Goal: Task Accomplishment & Management: Use online tool/utility

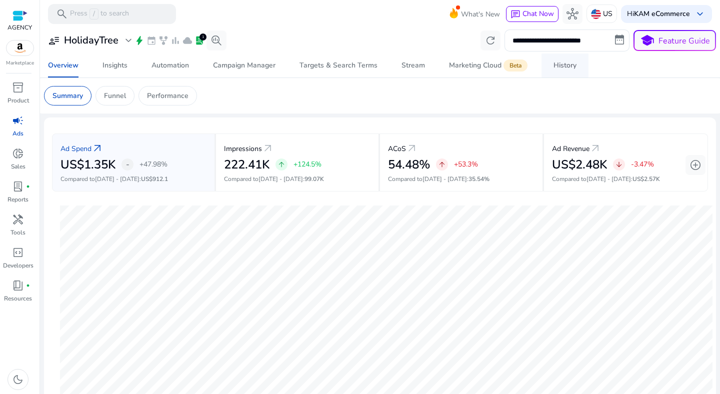
click at [563, 62] on div "History" at bounding box center [565, 65] width 23 height 7
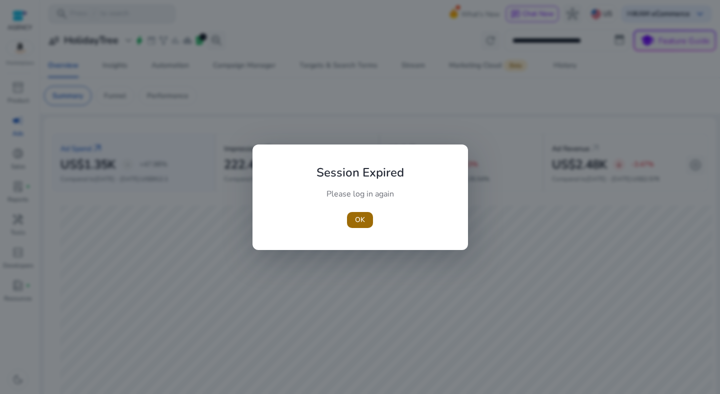
click at [365, 219] on span "OK" at bounding box center [360, 220] width 10 height 11
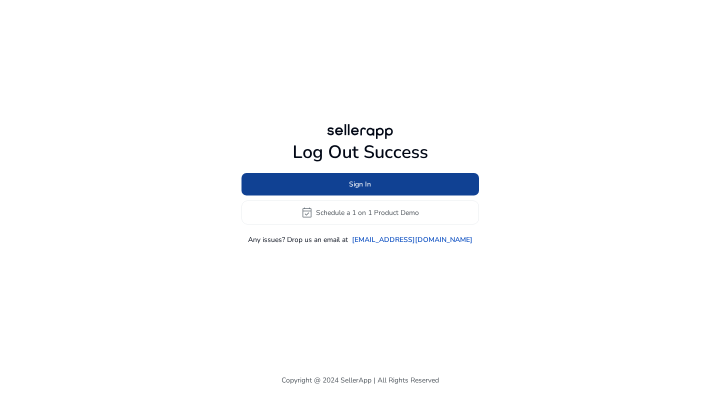
click at [337, 183] on span at bounding box center [361, 185] width 238 height 24
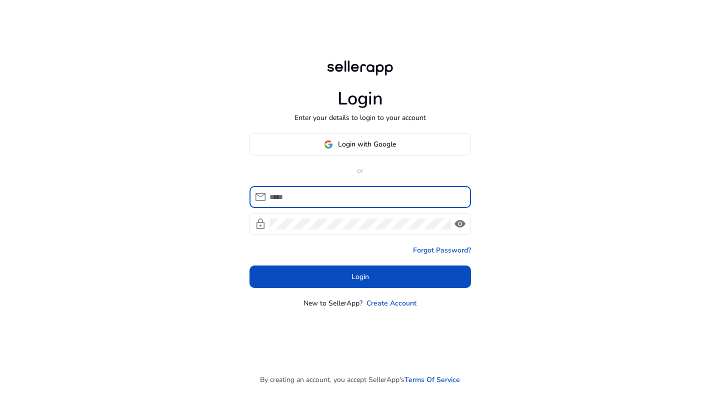
click at [334, 189] on div at bounding box center [367, 197] width 194 height 22
type input "**********"
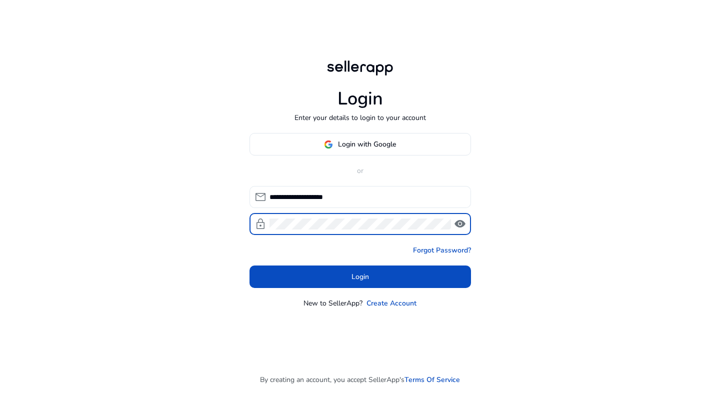
click button "Login" at bounding box center [361, 277] width 222 height 23
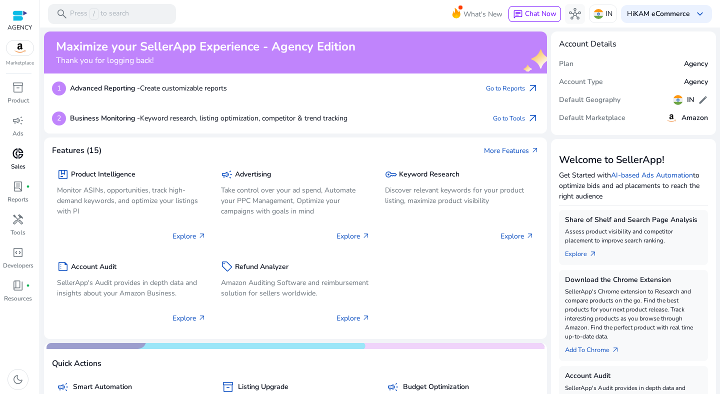
click at [25, 151] on div "donut_small" at bounding box center [18, 154] width 28 height 16
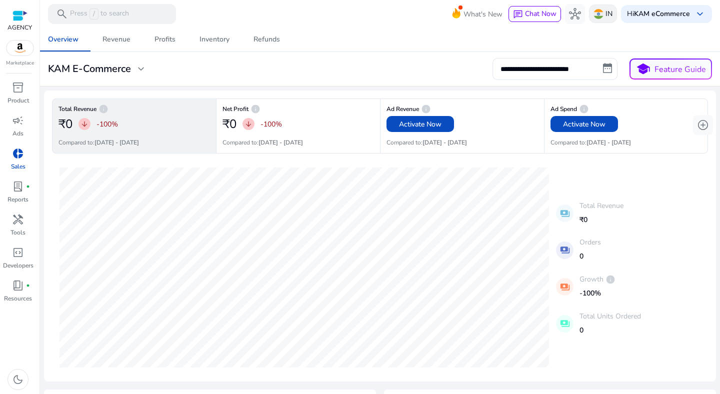
click at [596, 21] on div "IN" at bounding box center [603, 14] width 28 height 19
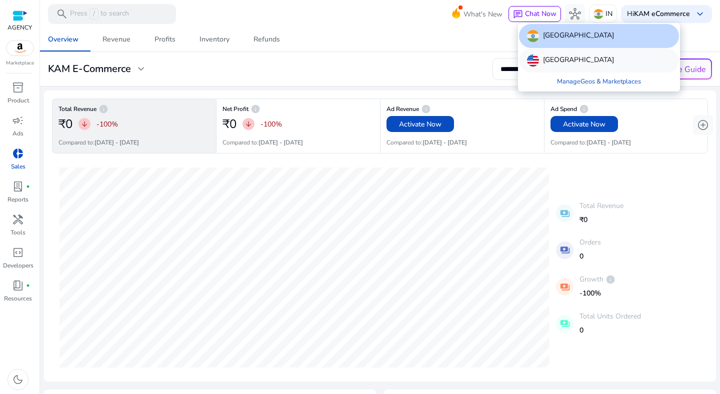
click at [585, 61] on p "[GEOGRAPHIC_DATA]" at bounding box center [578, 61] width 71 height 12
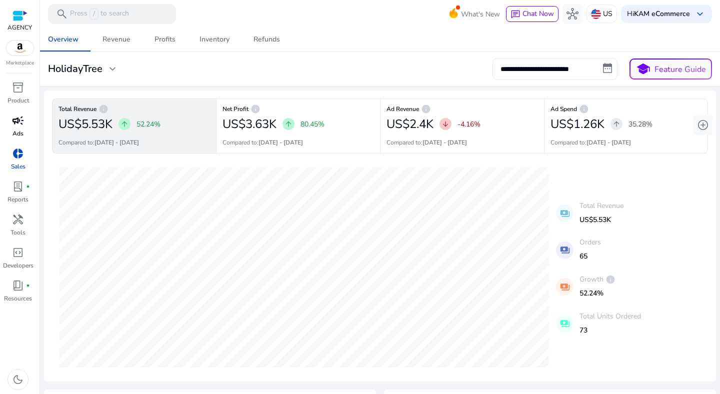
click at [18, 136] on p "Ads" at bounding box center [18, 133] width 11 height 9
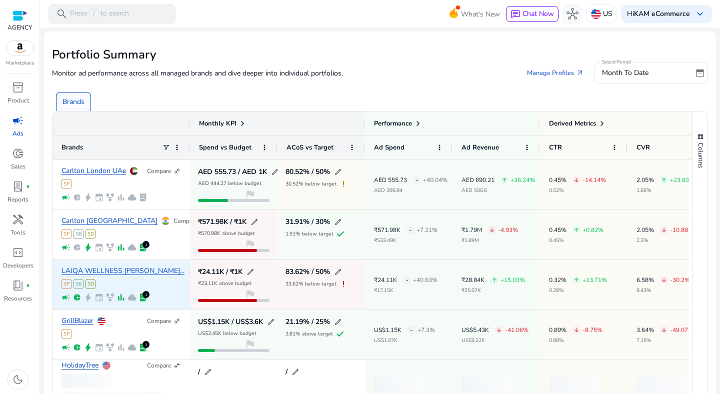
scroll to position [46, 0]
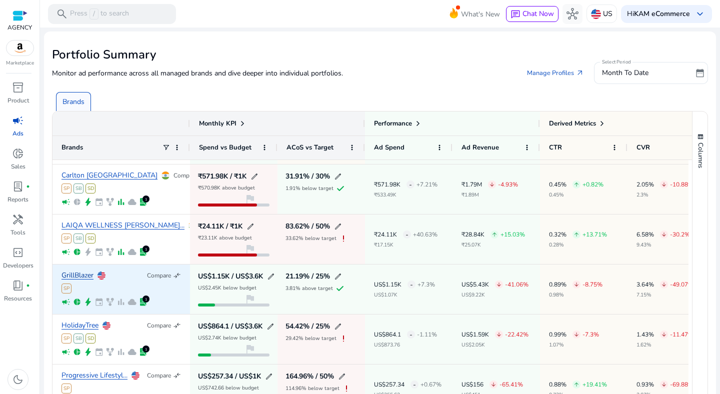
click at [77, 273] on link "GrillBlazer" at bounding box center [78, 276] width 32 height 8
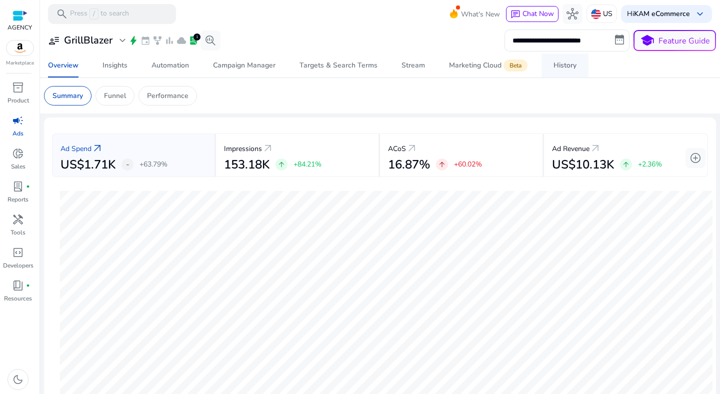
click at [567, 77] on span "History" at bounding box center [565, 66] width 23 height 24
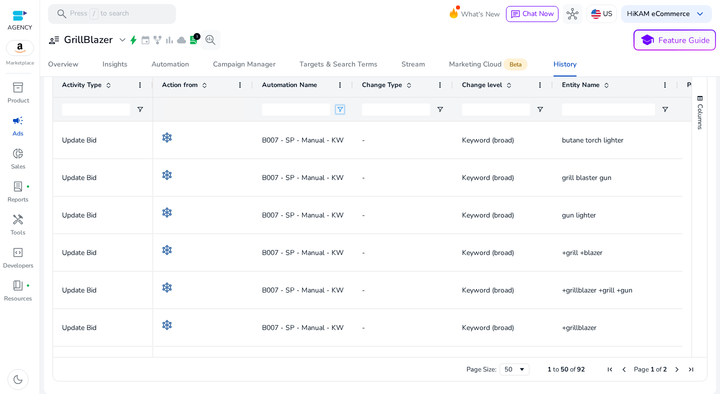
click at [341, 110] on span "Open Filter Menu" at bounding box center [340, 110] width 8 height 8
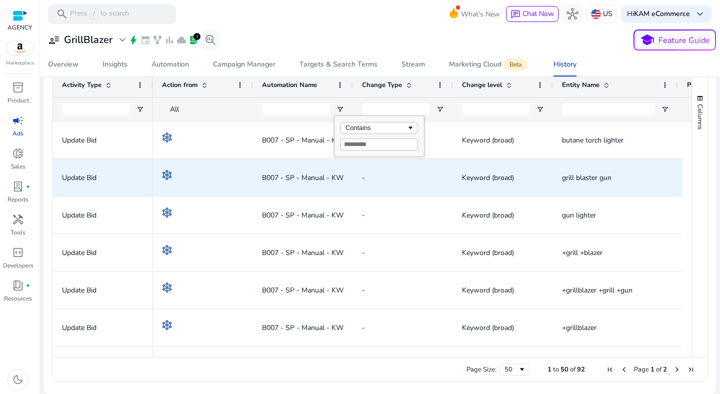
click at [323, 194] on div "B007 - SP - Manual - KW TGT - Bid Up 2pc Upto $4 - Keyword Picker" at bounding box center [303, 178] width 82 height 36
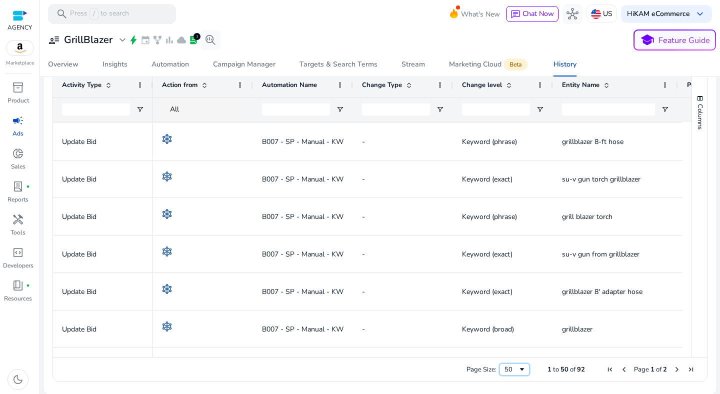
click at [511, 369] on div "50" at bounding box center [512, 369] width 14 height 9
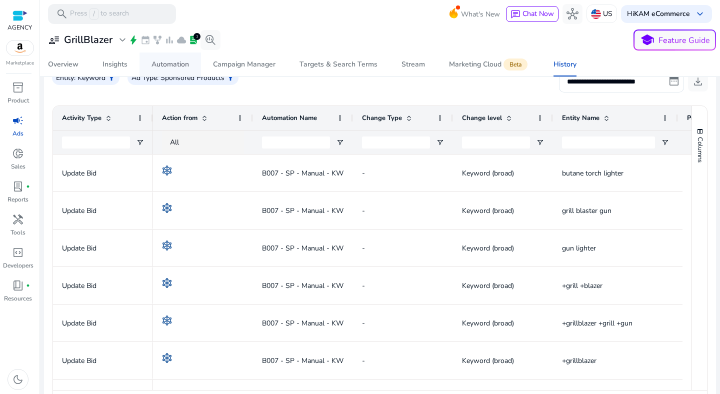
click at [149, 66] on link "Automation" at bounding box center [171, 65] width 62 height 24
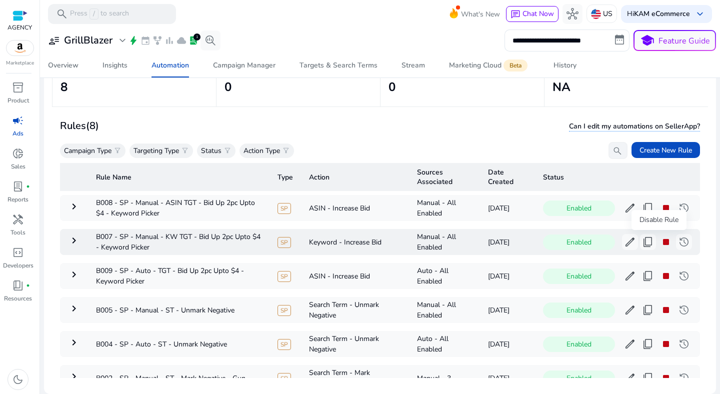
click at [661, 241] on span "stop" at bounding box center [666, 242] width 12 height 12
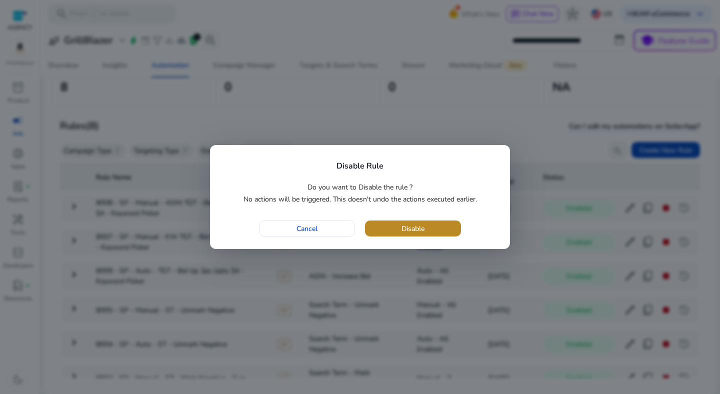
click at [435, 227] on span "button" at bounding box center [413, 229] width 96 height 24
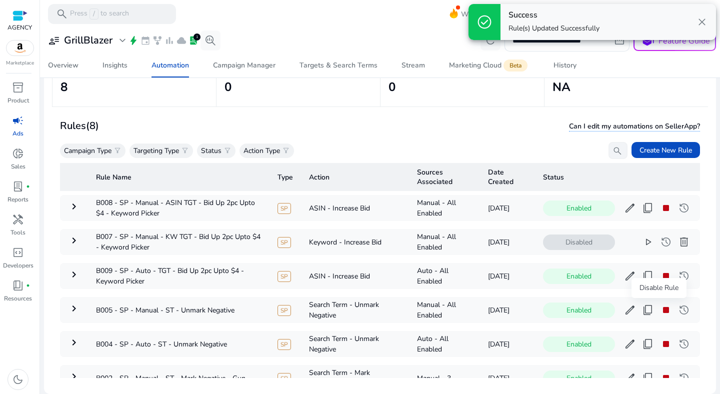
click at [656, 282] on div "Disable Rule" at bounding box center [659, 288] width 55 height 20
click at [660, 276] on span "stop" at bounding box center [666, 276] width 12 height 12
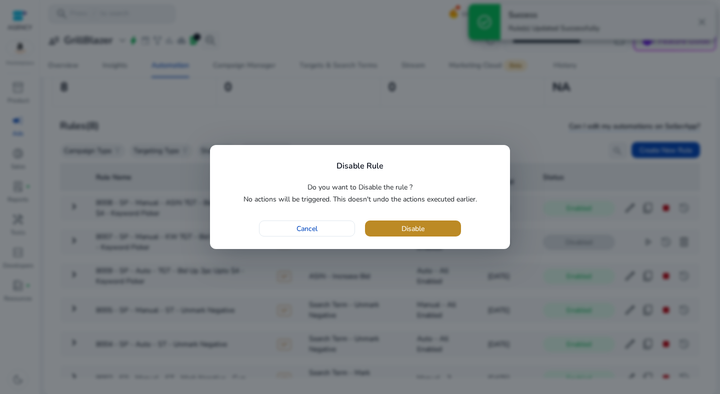
click at [428, 227] on span "button" at bounding box center [413, 229] width 96 height 24
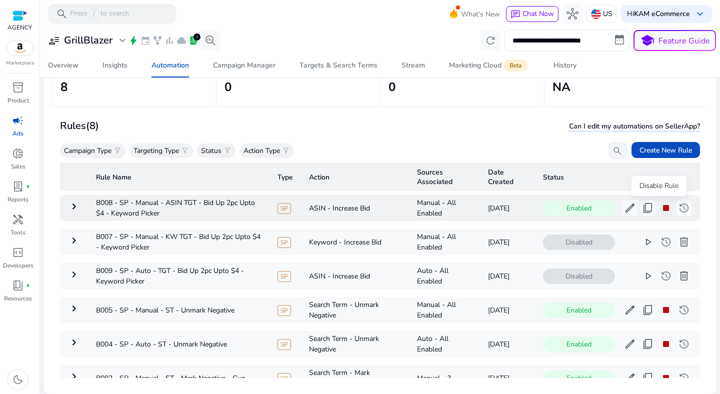
click at [660, 208] on span "stop" at bounding box center [666, 208] width 12 height 12
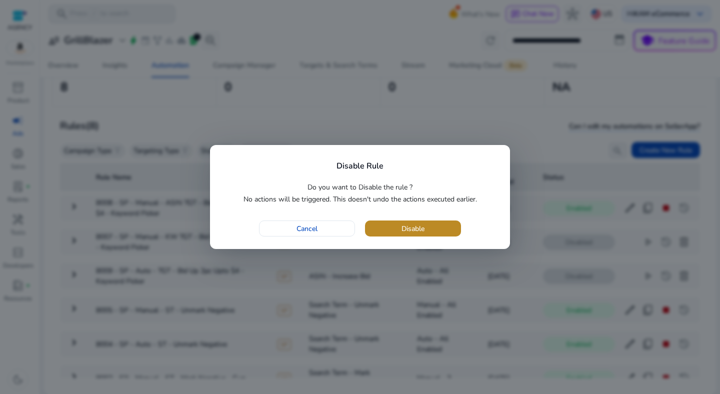
click at [459, 224] on span "button" at bounding box center [413, 229] width 96 height 24
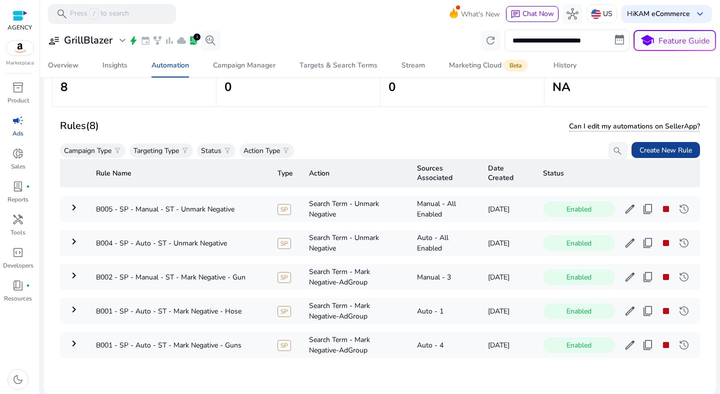
click at [648, 148] on span "Create New Rule" at bounding box center [666, 150] width 53 height 11
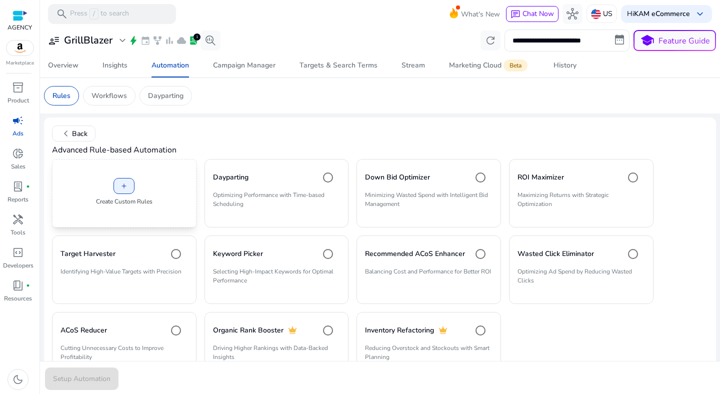
click at [136, 183] on div "add Create Custom Rules" at bounding box center [124, 193] width 145 height 69
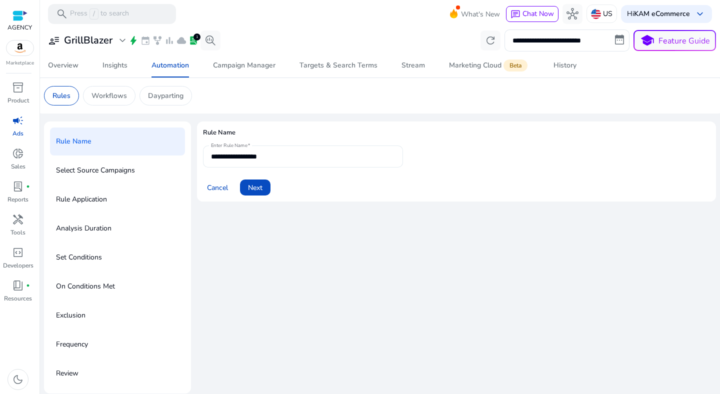
click at [266, 162] on div "**********" at bounding box center [303, 157] width 184 height 22
click at [279, 155] on input "**********" at bounding box center [303, 156] width 184 height 11
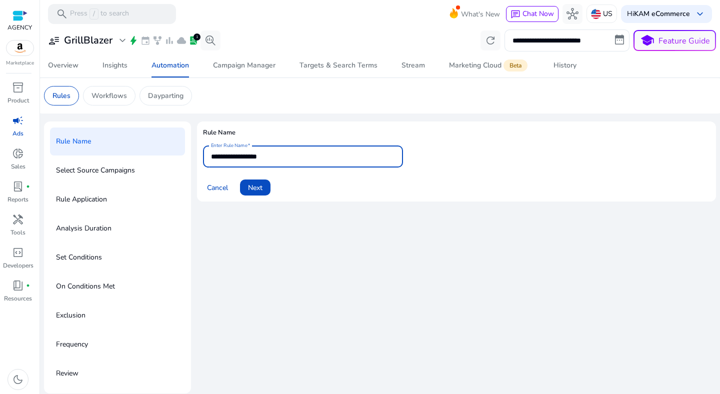
click at [279, 155] on input "**********" at bounding box center [303, 156] width 184 height 11
paste input "**********"
type input "**********"
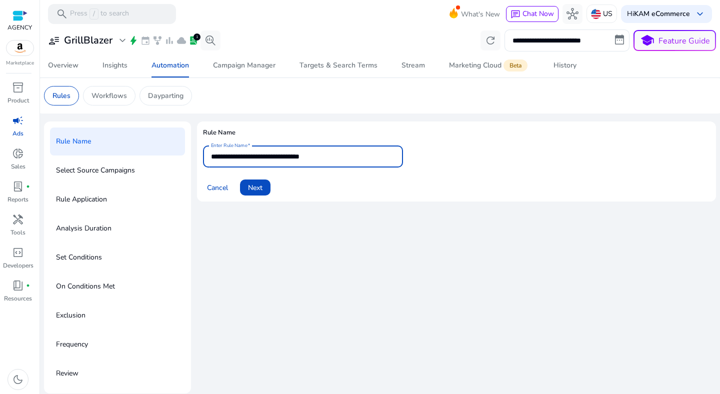
click at [254, 229] on div "**********" at bounding box center [456, 258] width 519 height 272
click at [262, 189] on span "Next" at bounding box center [255, 188] width 15 height 11
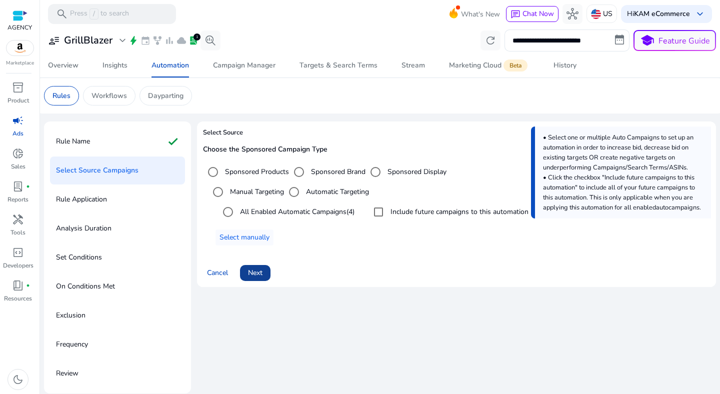
click at [261, 266] on span at bounding box center [255, 273] width 31 height 24
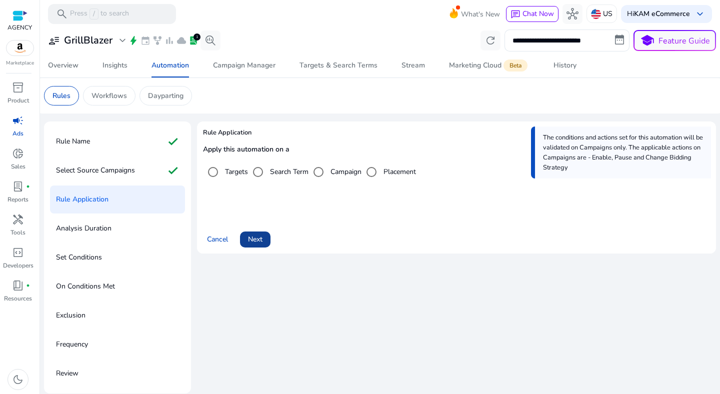
click at [263, 246] on span at bounding box center [255, 240] width 31 height 24
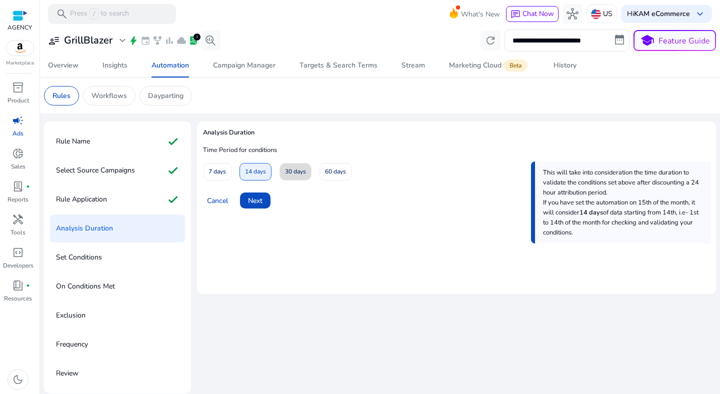
click at [286, 178] on span "30 days" at bounding box center [295, 172] width 21 height 18
click at [260, 207] on span at bounding box center [255, 201] width 31 height 24
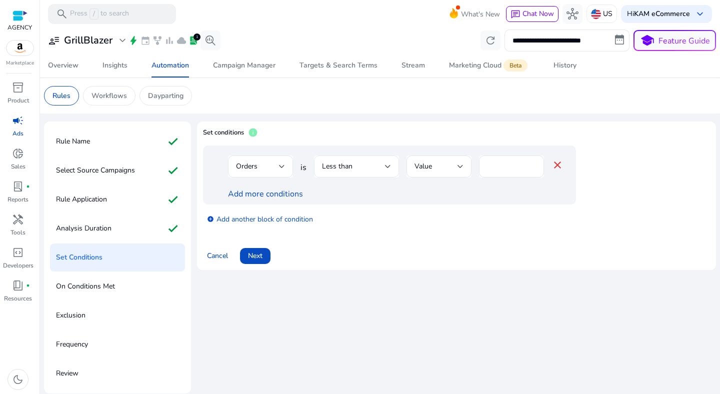
click at [363, 171] on div "Less than" at bounding box center [353, 166] width 63 height 11
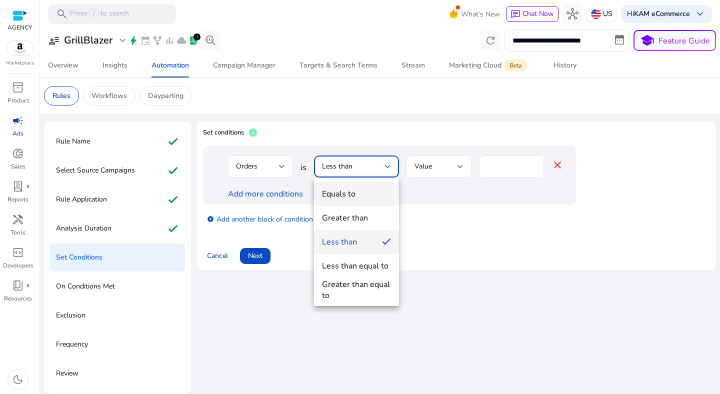
click at [353, 192] on div "Equals to" at bounding box center [339, 194] width 34 height 11
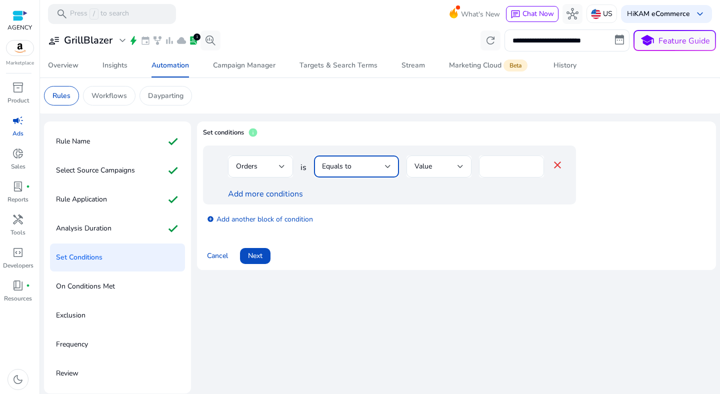
click at [500, 167] on input "*" at bounding box center [511, 166] width 49 height 11
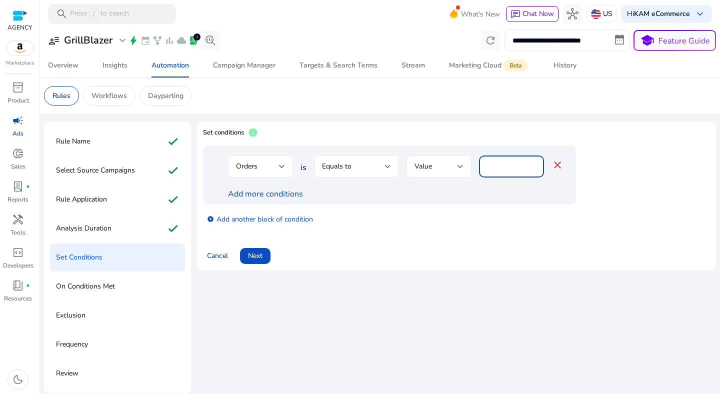
click at [500, 167] on input "*" at bounding box center [511, 166] width 49 height 11
type input "*"
click at [491, 200] on div "Orders is Equals to Value * close Add more conditions" at bounding box center [389, 175] width 373 height 59
click at [265, 194] on link "Add more conditions" at bounding box center [265, 194] width 75 height 11
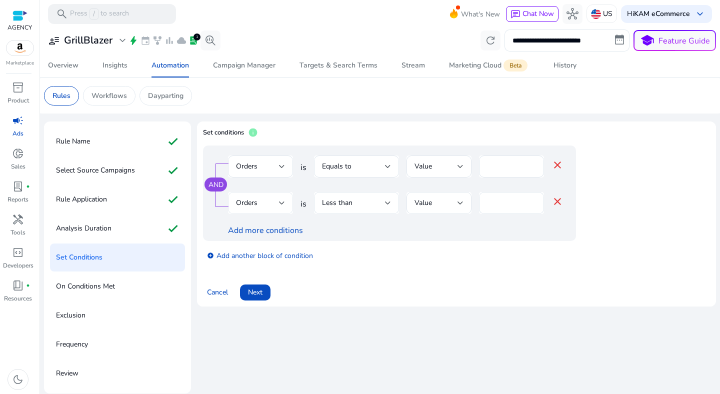
click at [267, 201] on div "Orders" at bounding box center [257, 203] width 43 height 11
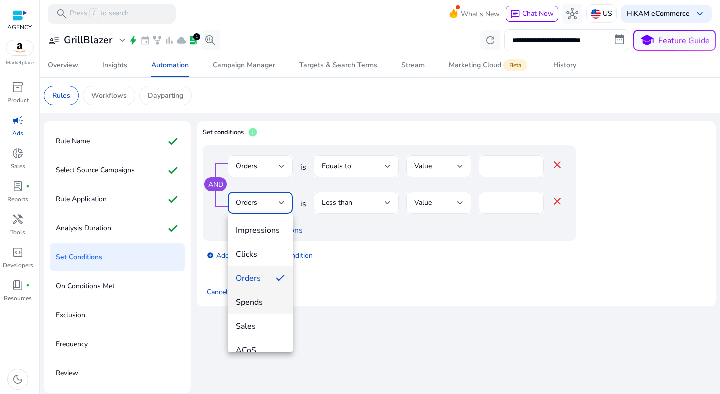
click at [265, 304] on span "Spends" at bounding box center [260, 302] width 49 height 11
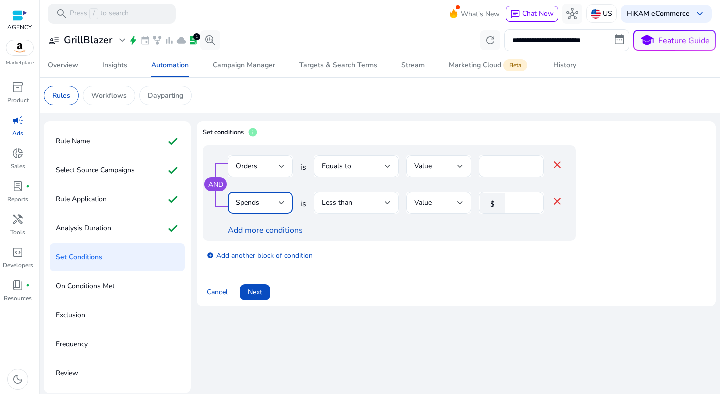
click at [378, 207] on div "Less than" at bounding box center [353, 203] width 63 height 11
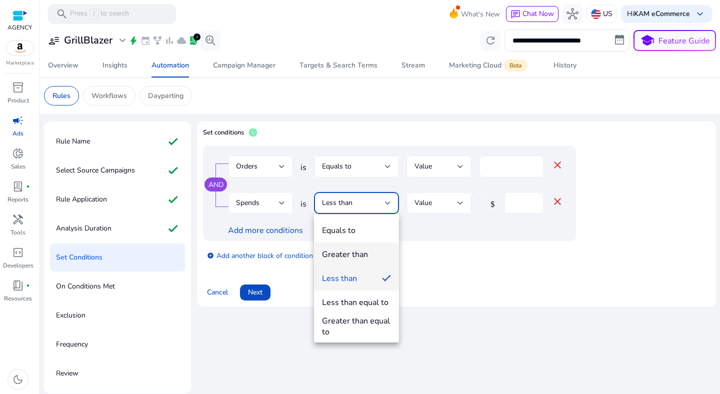
click at [366, 244] on mat-option "Greater than" at bounding box center [356, 255] width 85 height 24
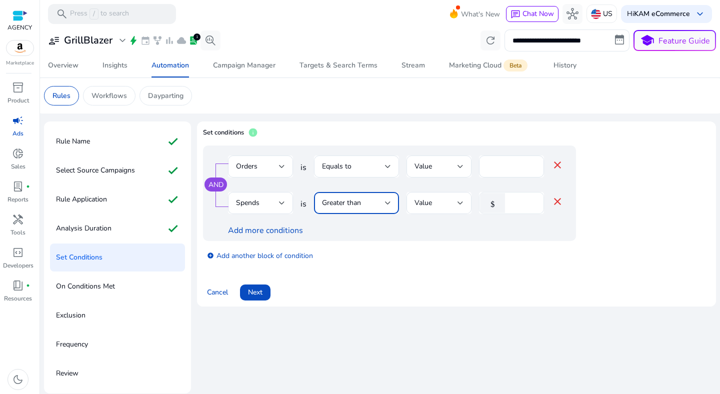
click at [527, 199] on input "*" at bounding box center [523, 203] width 26 height 11
type input "**"
click at [488, 256] on div "add_circle Add another block of condition" at bounding box center [409, 255] width 413 height 28
click at [258, 296] on span "Next" at bounding box center [255, 292] width 15 height 11
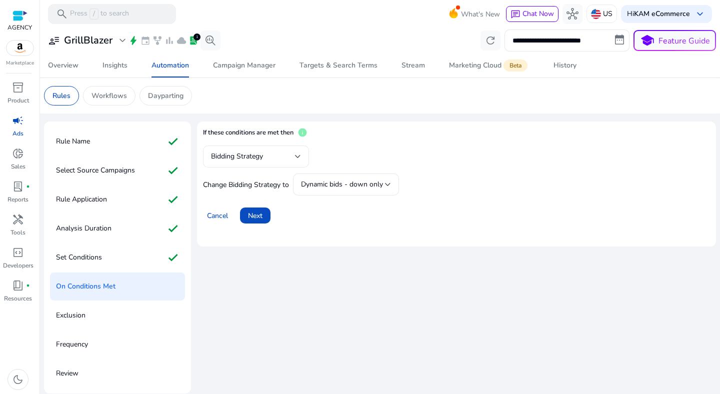
click at [253, 162] on div "Bidding Strategy" at bounding box center [253, 156] width 84 height 11
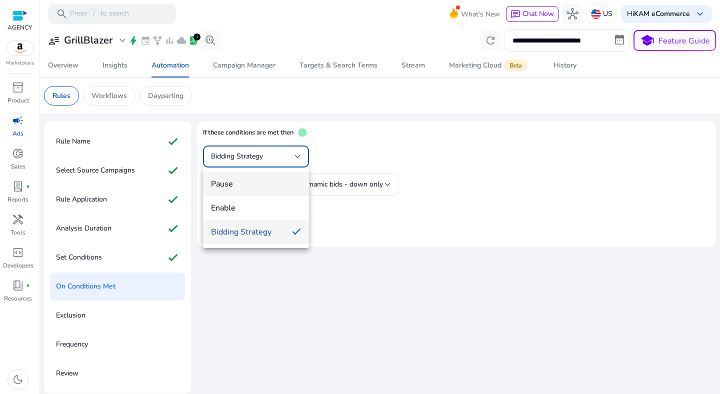
click at [252, 190] on mat-option "Pause" at bounding box center [256, 184] width 106 height 24
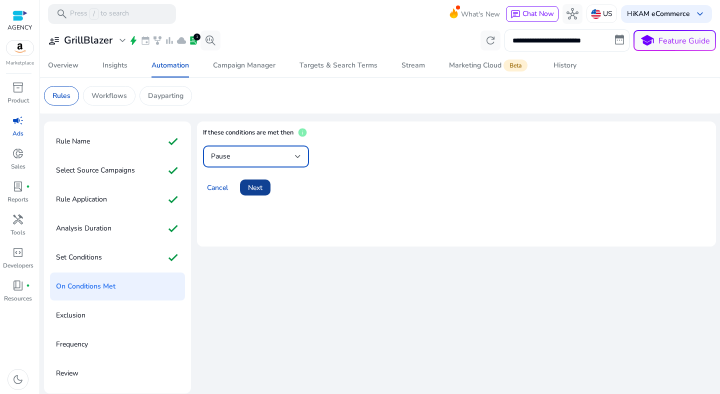
click at [265, 186] on span at bounding box center [255, 188] width 31 height 24
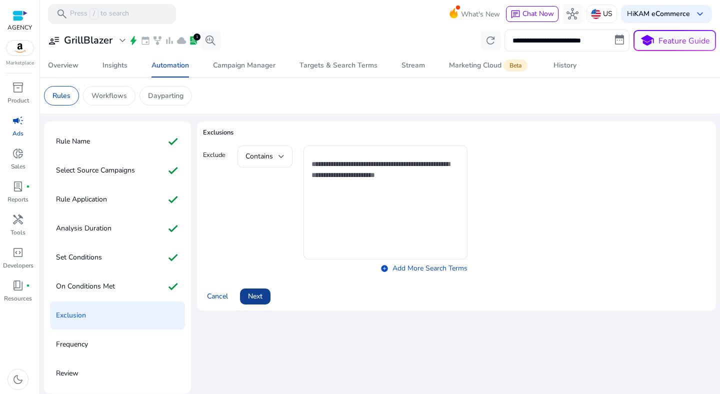
click at [254, 289] on span at bounding box center [255, 297] width 31 height 24
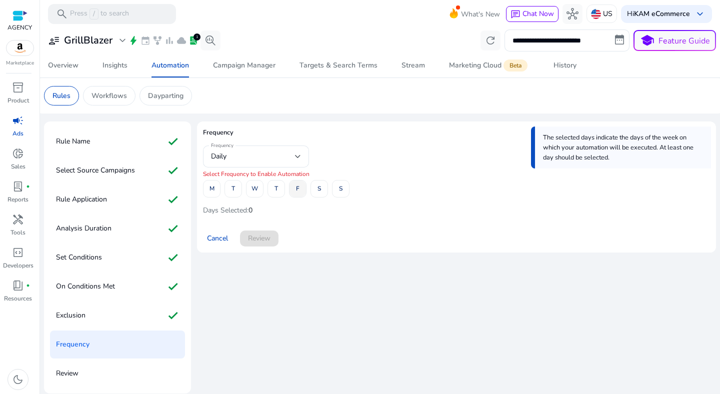
click at [294, 182] on span at bounding box center [298, 189] width 17 height 24
click at [265, 235] on span "Review" at bounding box center [259, 238] width 23 height 11
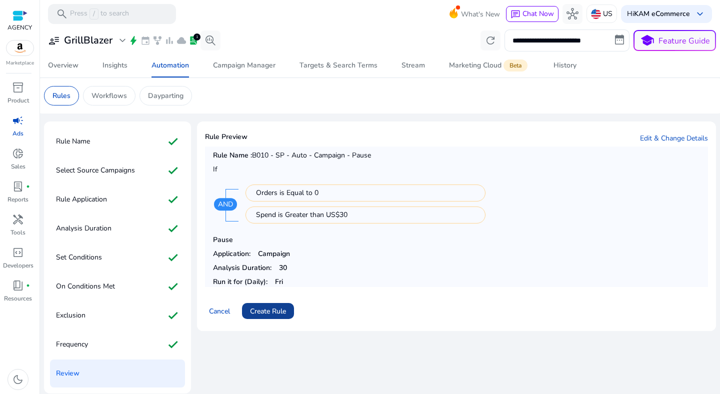
click at [276, 310] on span "Create Rule" at bounding box center [268, 311] width 36 height 11
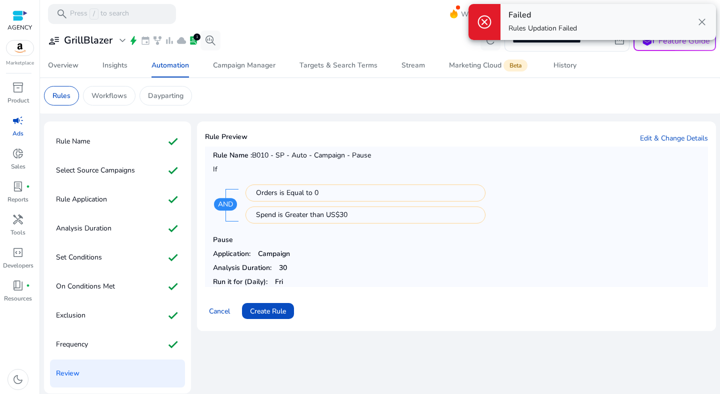
click at [700, 22] on span "close" at bounding box center [702, 22] width 12 height 12
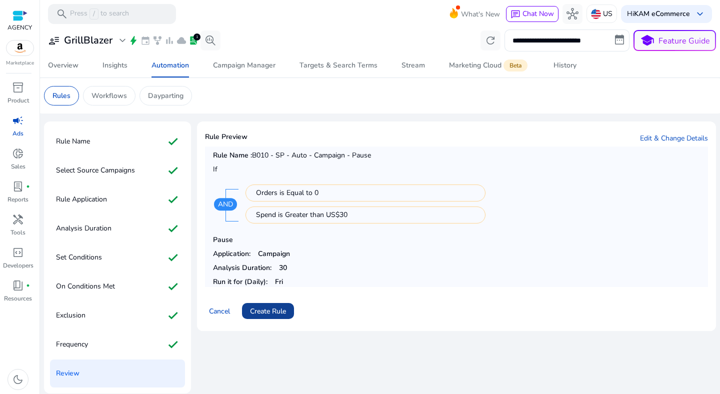
click at [280, 307] on span "Create Rule" at bounding box center [268, 311] width 36 height 11
click at [284, 314] on span "Create Rule" at bounding box center [268, 311] width 36 height 11
click at [265, 306] on span "Create Rule" at bounding box center [268, 311] width 36 height 11
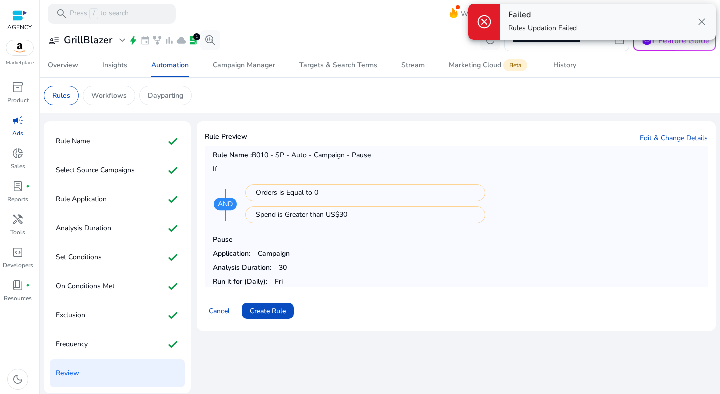
click at [703, 22] on span "close" at bounding box center [702, 22] width 12 height 12
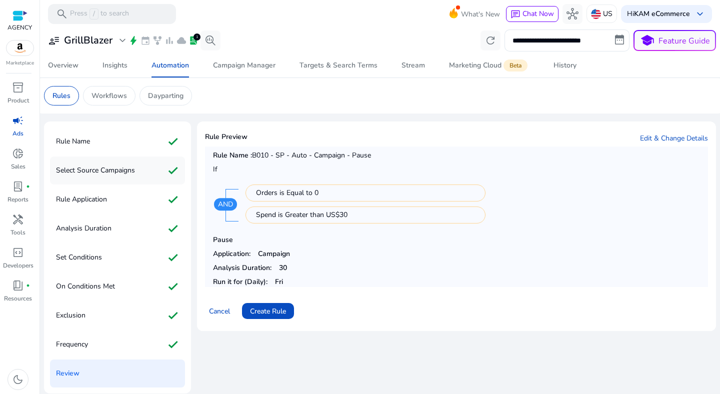
click at [96, 171] on p "Select Source Campaigns" at bounding box center [95, 171] width 79 height 16
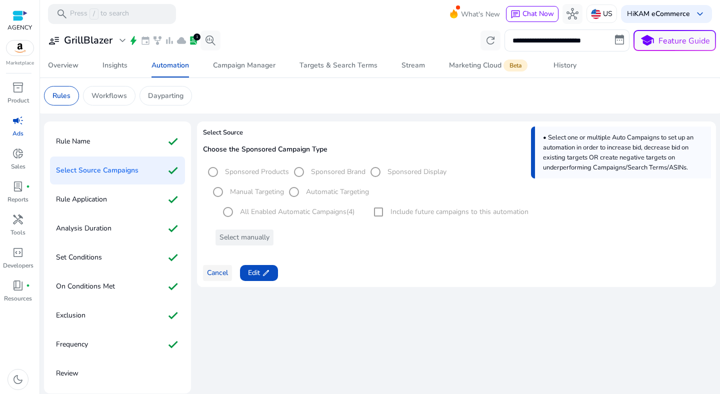
click at [231, 274] on span at bounding box center [217, 273] width 29 height 24
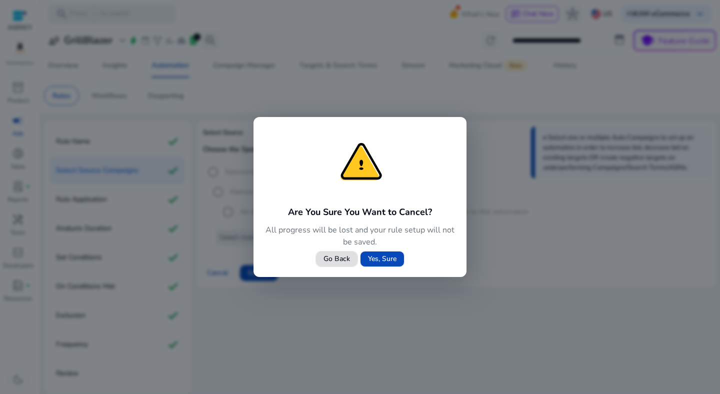
click at [372, 260] on span "Yes, Sure" at bounding box center [382, 259] width 29 height 11
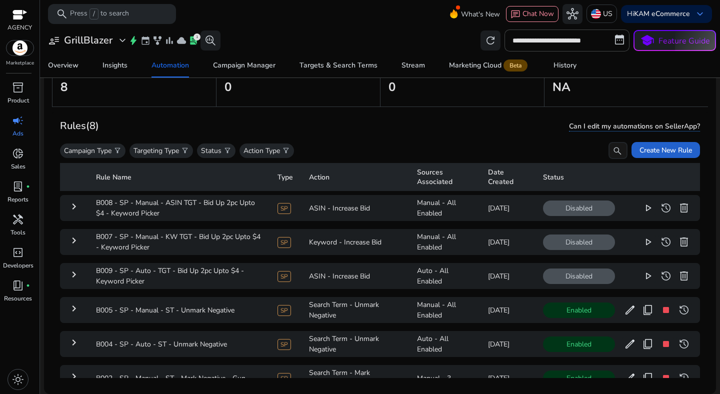
click at [648, 149] on span "Create New Rule" at bounding box center [666, 150] width 53 height 11
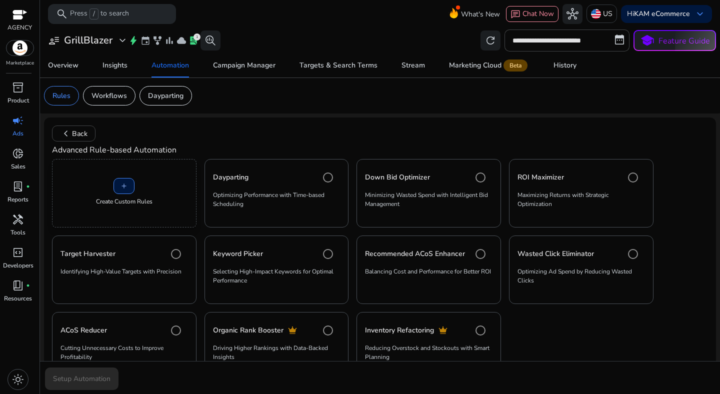
click at [137, 193] on div "add Create Custom Rules" at bounding box center [124, 193] width 145 height 69
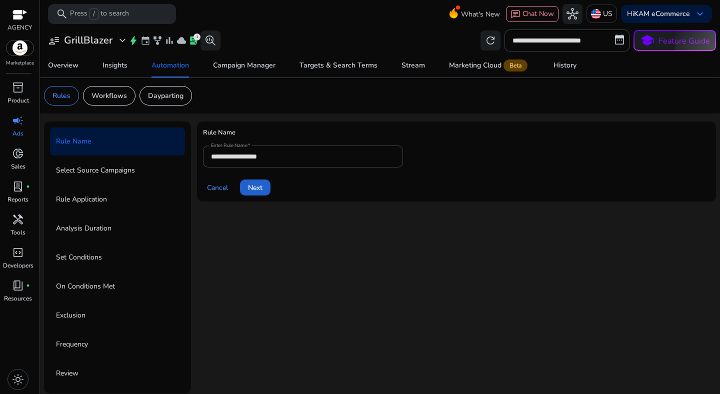
click at [263, 187] on span "Next" at bounding box center [255, 188] width 15 height 11
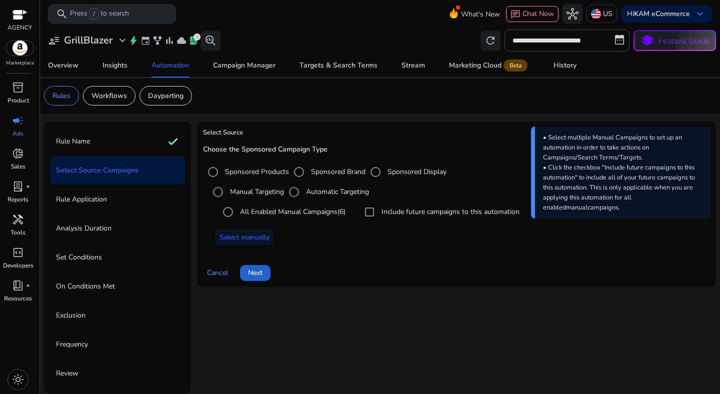
click at [266, 265] on span at bounding box center [255, 273] width 31 height 24
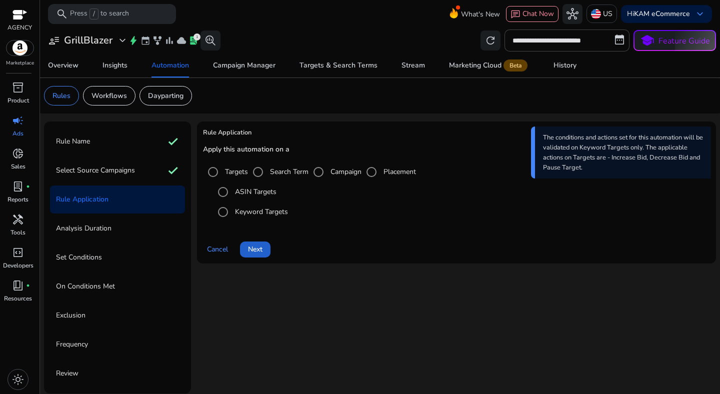
click at [256, 238] on span at bounding box center [255, 250] width 31 height 24
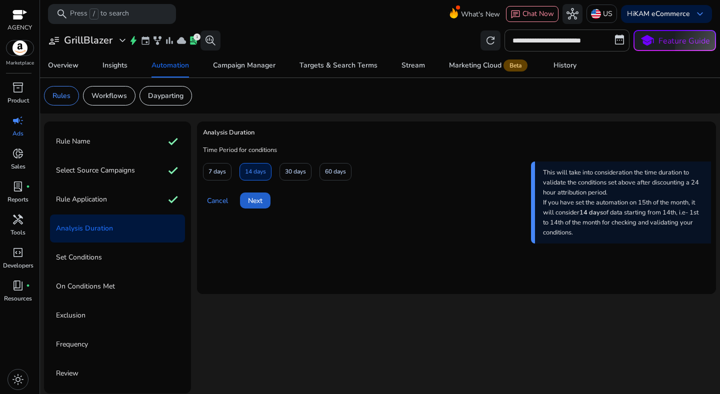
click at [260, 200] on span "Next" at bounding box center [255, 201] width 15 height 11
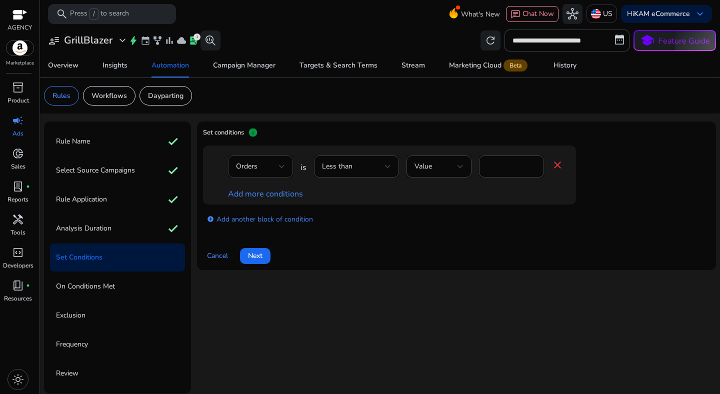
click at [280, 175] on div "Orders" at bounding box center [260, 167] width 49 height 22
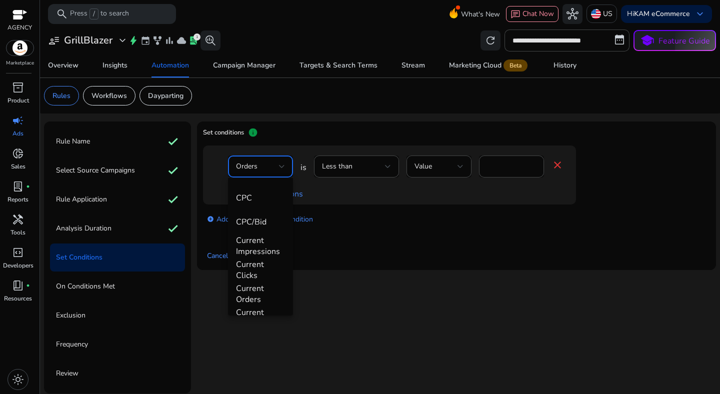
scroll to position [228, 0]
click at [253, 234] on span "CPC/Bid" at bounding box center [260, 230] width 49 height 11
